Goal: Information Seeking & Learning: Find specific fact

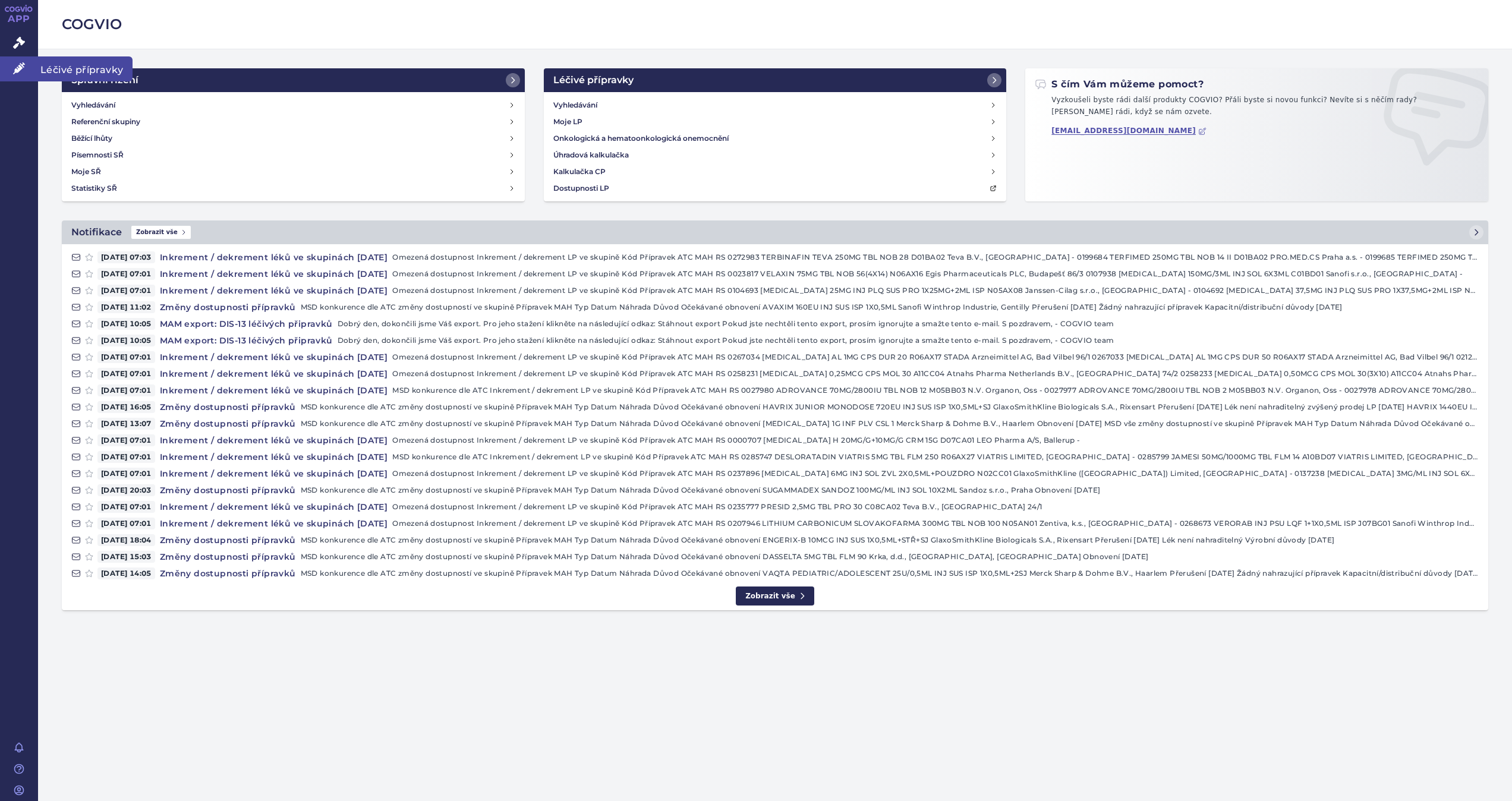
click at [10, 65] on link "Léčivé přípravky" at bounding box center [19, 69] width 38 height 25
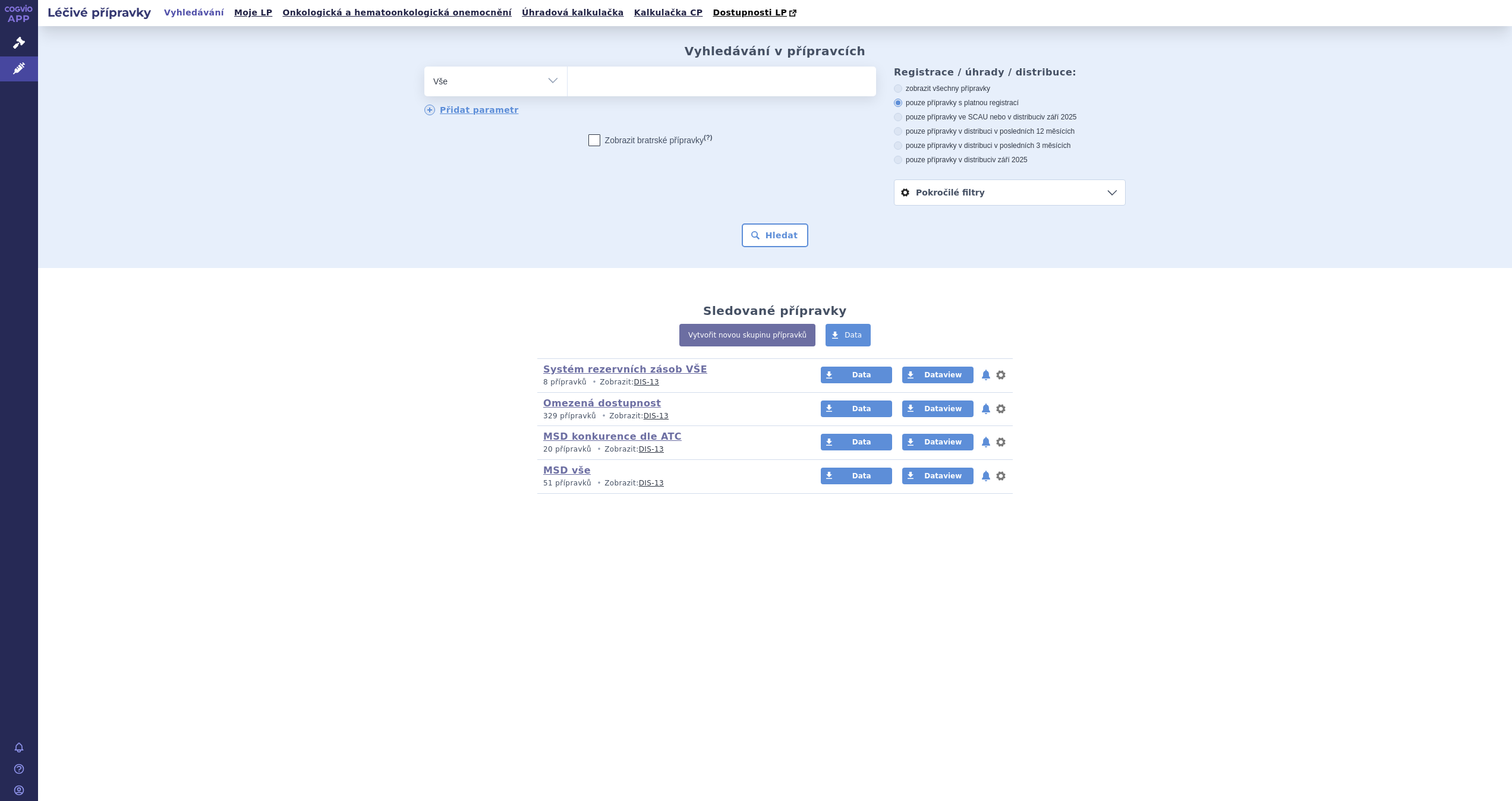
click at [632, 81] on ul at bounding box center [721, 79] width 308 height 25
click at [567, 81] on select at bounding box center [567, 81] width 1 height 30
type input "vý"
type input "výpa"
type input "výpade"
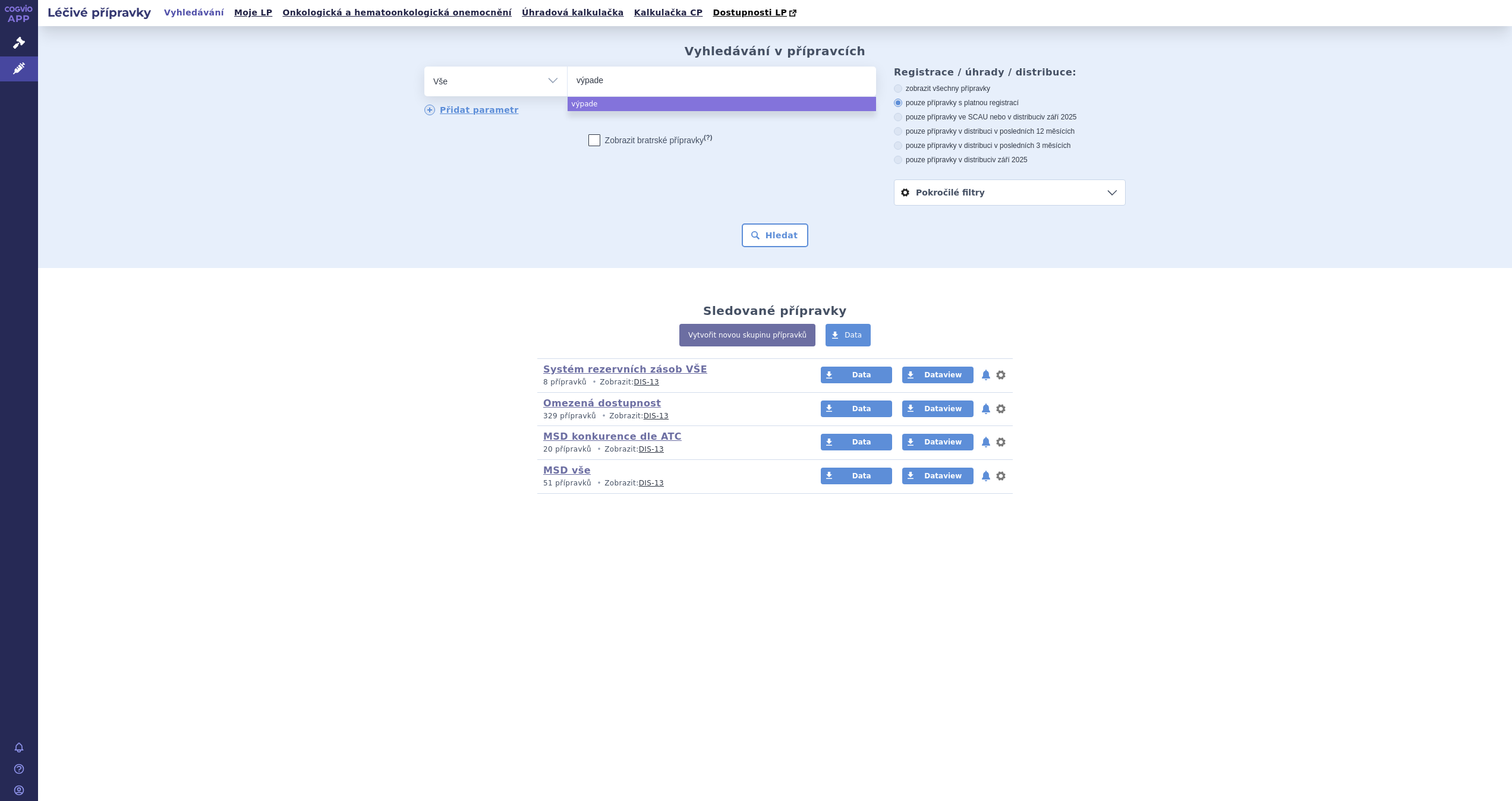
type input "výpadek"
type input "výpade"
type input "výpad"
type input "v"
type input "Va"
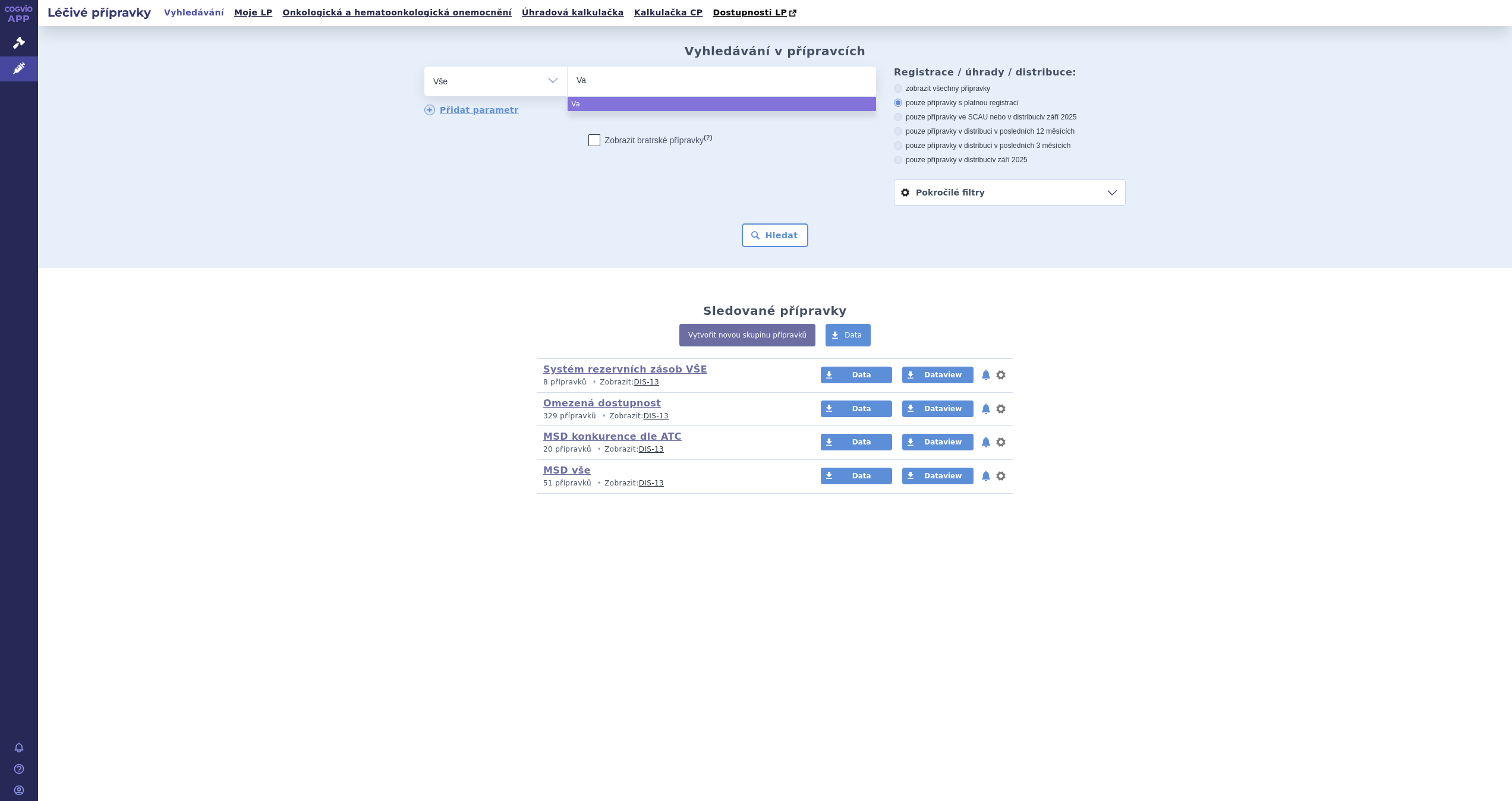
type input "Vaq"
type input "Vaqt"
type input "Vaqta"
select select "Vaqta"
click at [728, 238] on div "Hledat" at bounding box center [775, 236] width 702 height 23
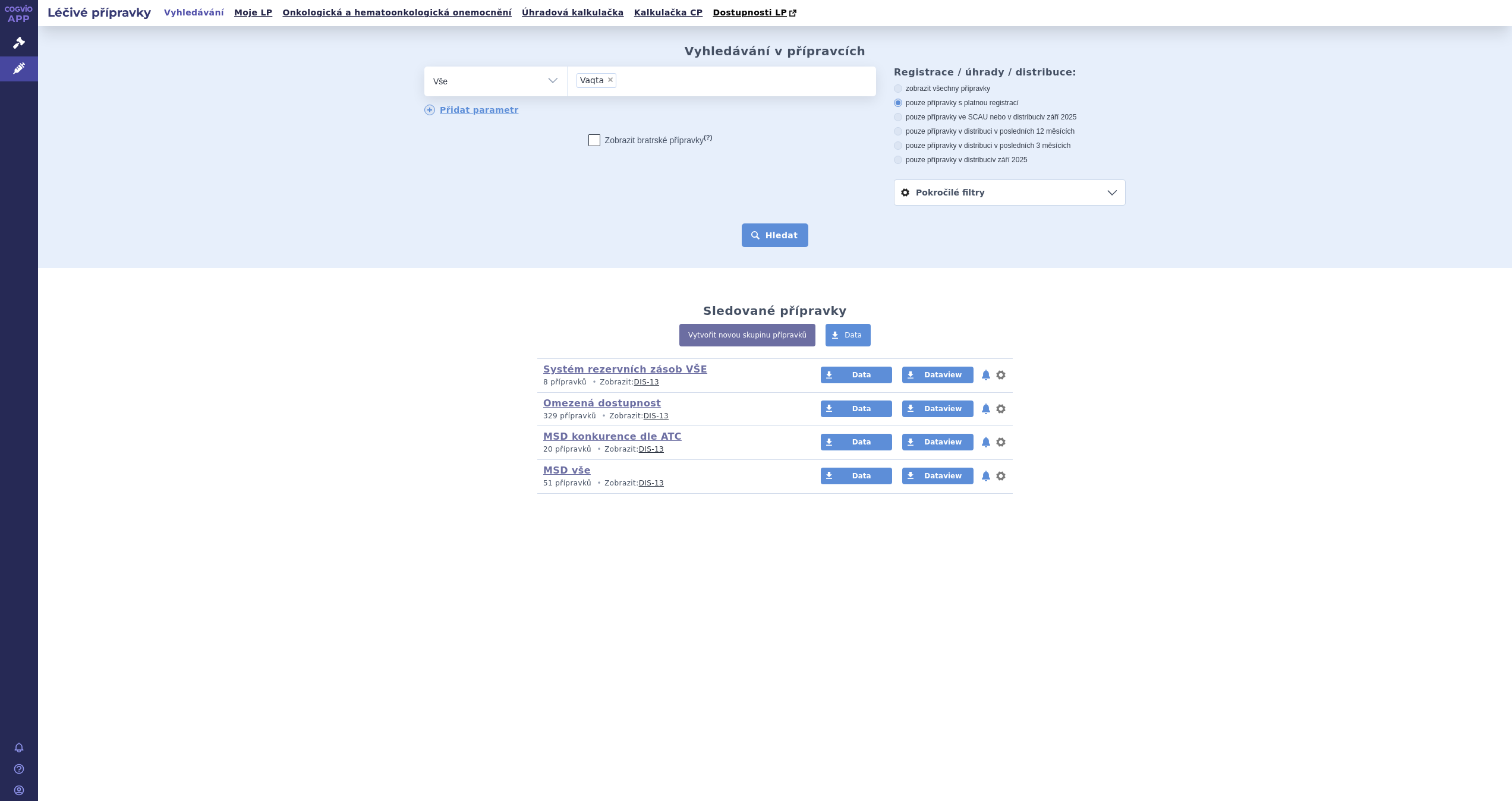
click at [751, 239] on button "Hledat" at bounding box center [775, 236] width 67 height 23
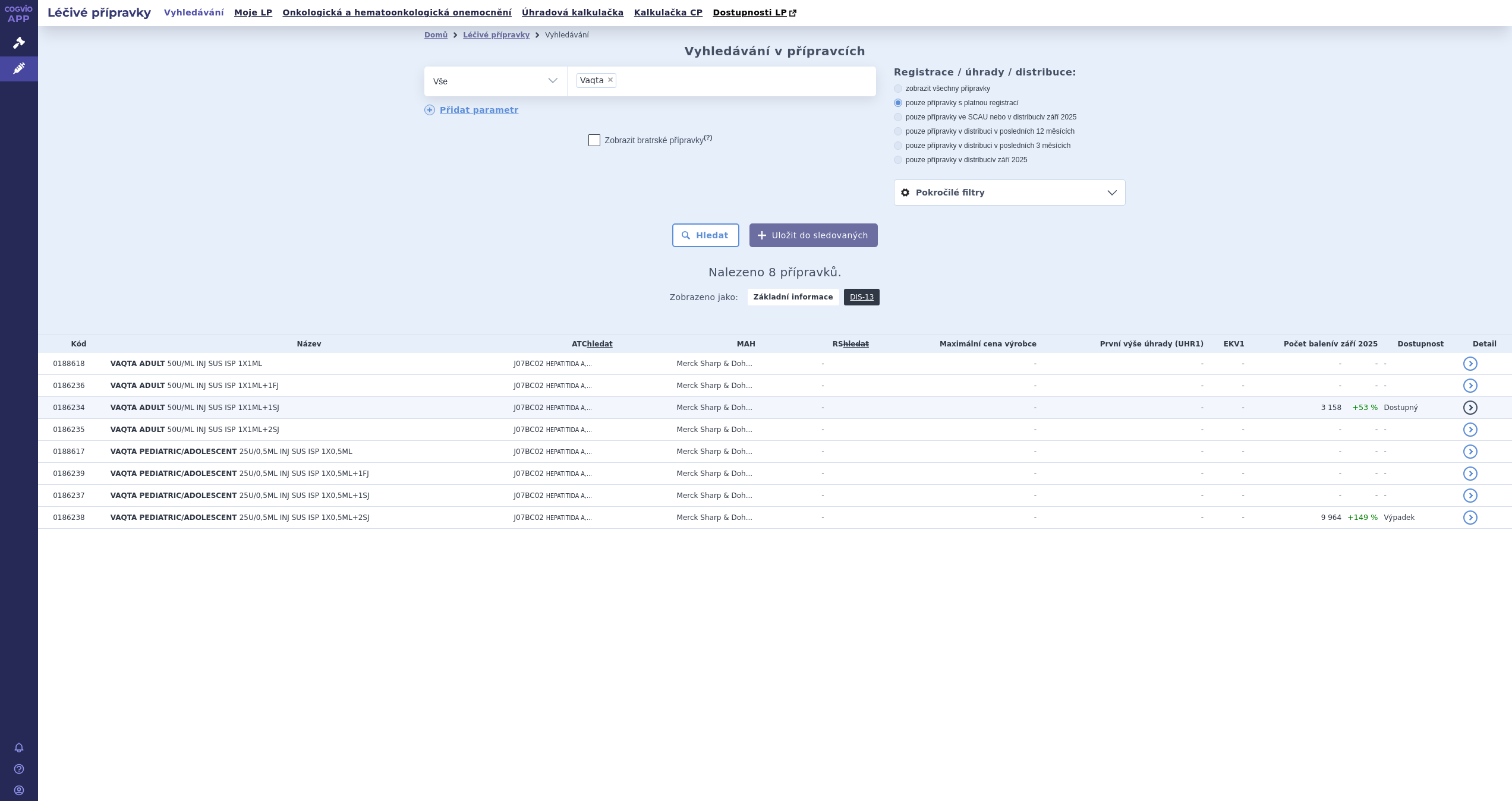
click at [136, 408] on span "VAQTA ADULT" at bounding box center [137, 408] width 54 height 8
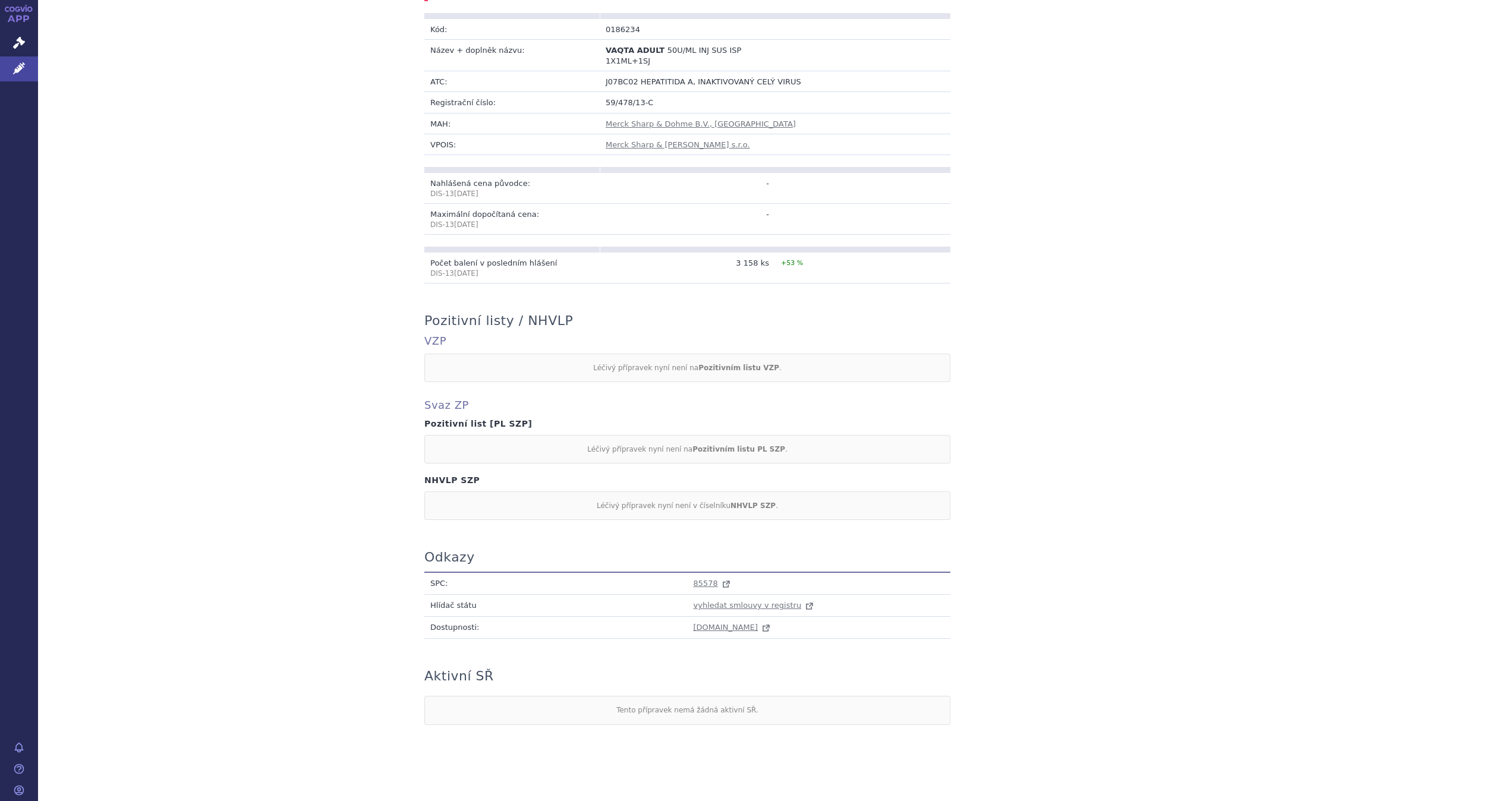
scroll to position [274, 0]
